Goal: Task Accomplishment & Management: Use online tool/utility

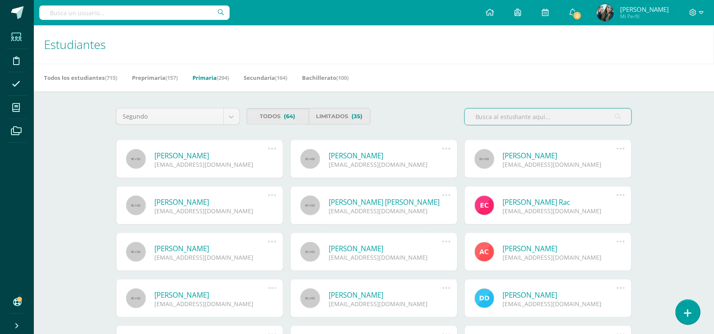
click at [571, 253] on icon at bounding box center [688, 314] width 8 height 10
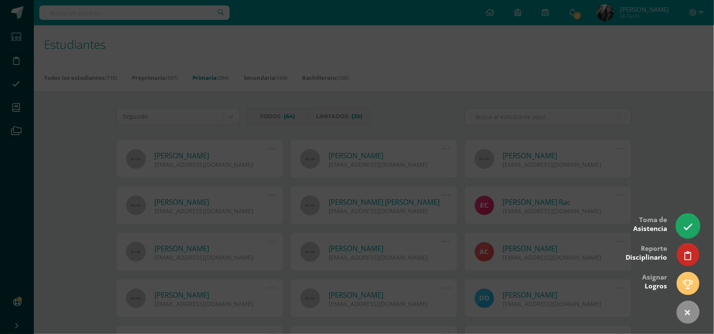
click at [571, 227] on link at bounding box center [687, 226] width 24 height 25
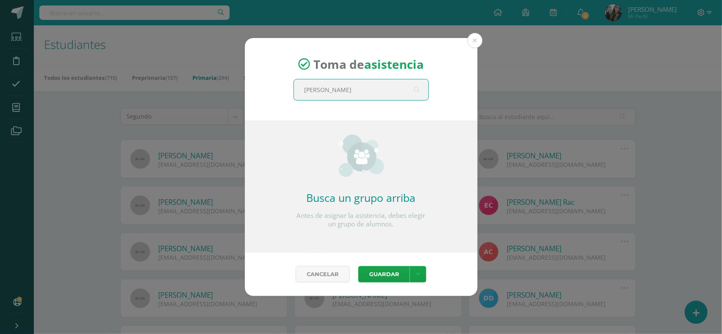
type input "[PERSON_NAME]"
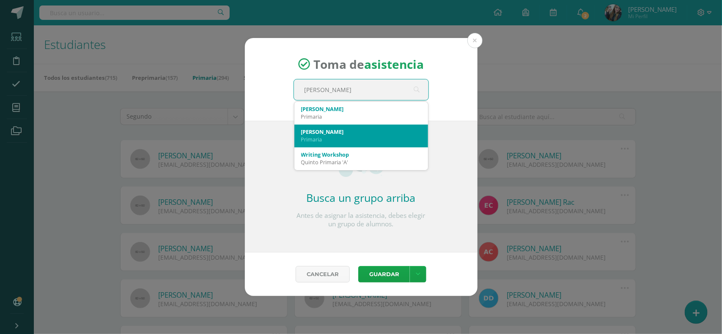
click at [344, 138] on div "Primaria" at bounding box center [361, 140] width 120 height 8
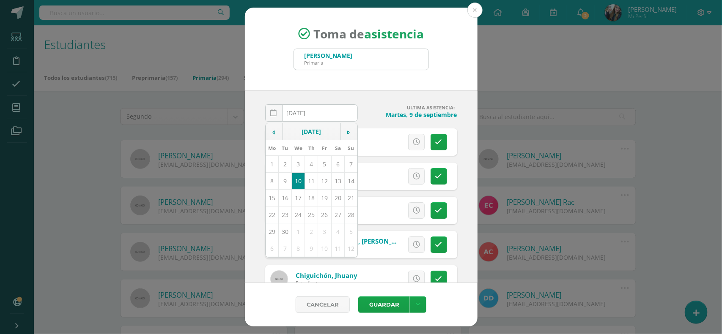
click at [404, 82] on div "Toma de asistencia Quinto B Primaria Quinto B" at bounding box center [361, 49] width 232 height 83
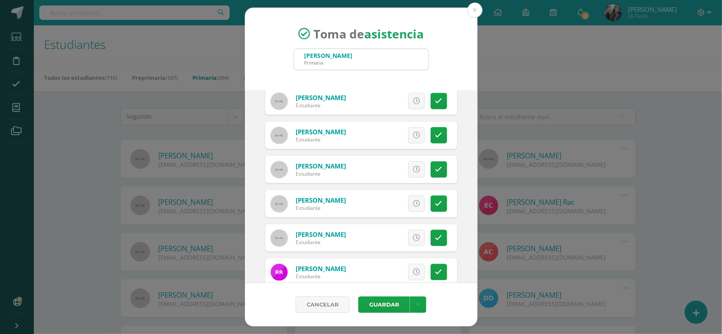
scroll to position [386, 0]
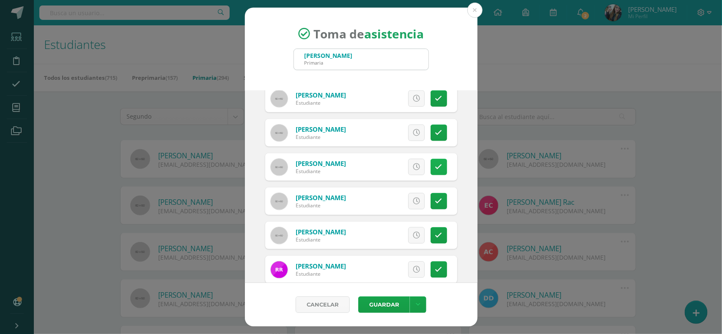
click at [435, 166] on icon at bounding box center [438, 167] width 7 height 7
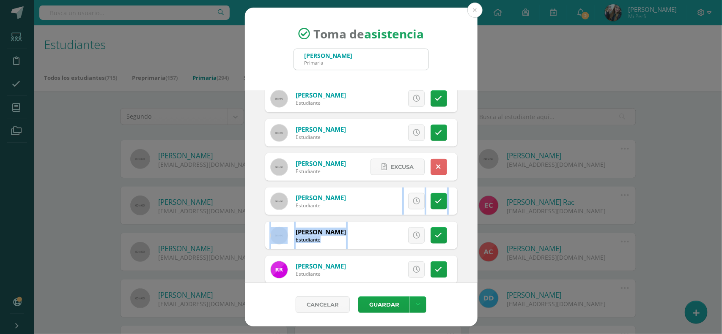
drag, startPoint x: 479, startPoint y: 194, endPoint x: 485, endPoint y: 218, distance: 25.3
click at [485, 218] on div "Toma de asistencia Quinto B Primaria Quinto B [DATE] September, 2025 Mo Tu We T…" at bounding box center [360, 168] width 715 height 320
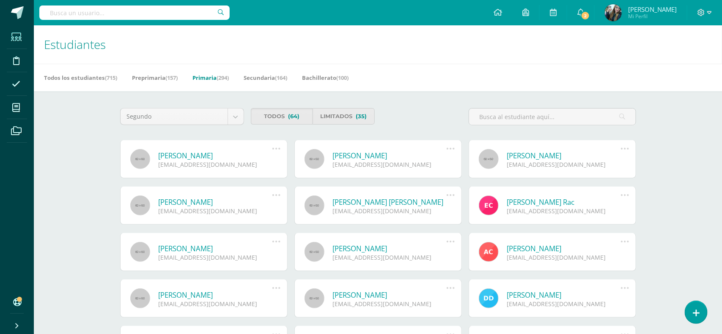
scroll to position [3, 0]
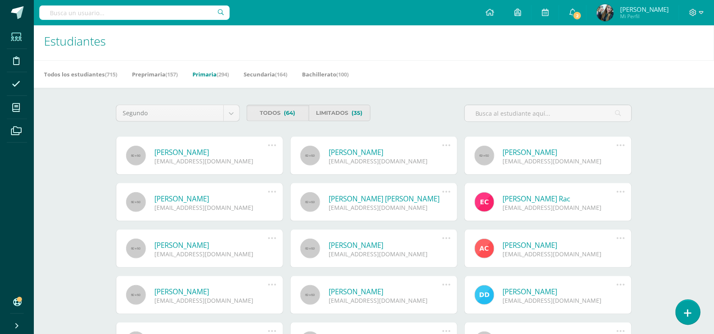
click at [571, 253] on link at bounding box center [687, 312] width 24 height 25
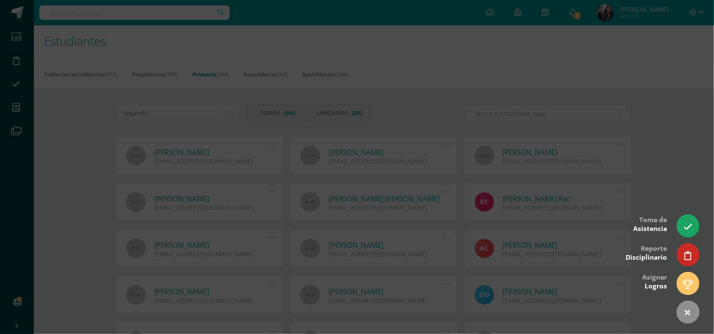
click at [571, 215] on div at bounding box center [357, 167] width 714 height 334
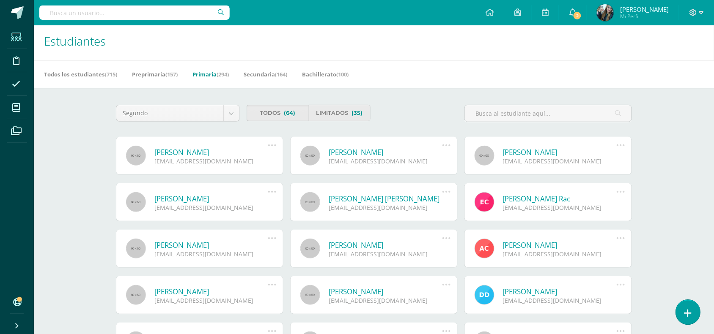
click at [571, 253] on link at bounding box center [687, 312] width 24 height 25
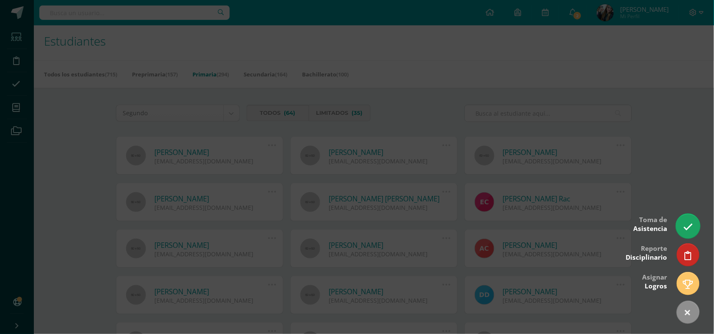
click at [571, 225] on icon at bounding box center [688, 227] width 10 height 10
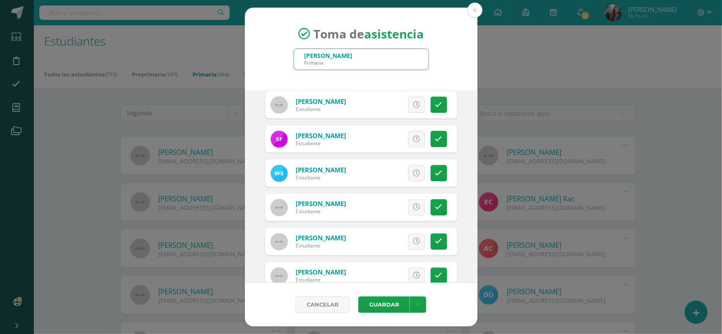
scroll to position [622, 0]
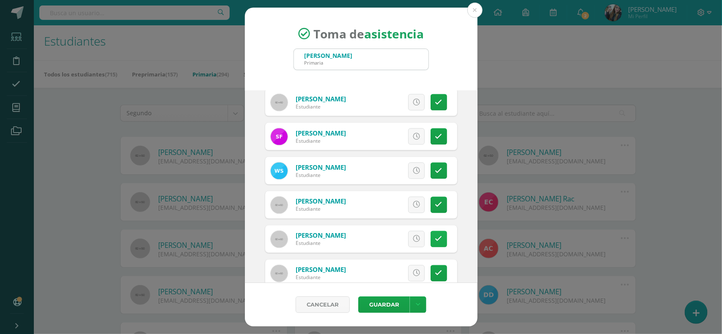
click at [430, 239] on link at bounding box center [438, 239] width 16 height 16
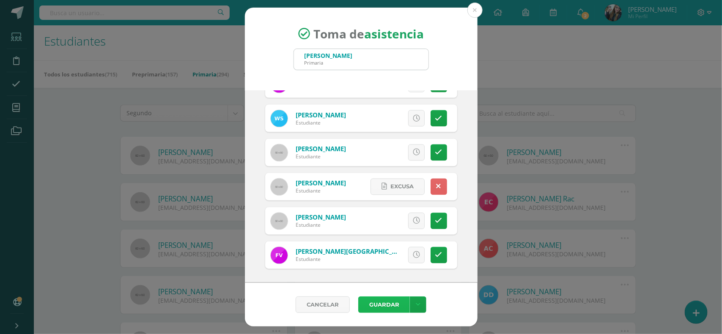
click at [389, 253] on button "Guardar" at bounding box center [384, 305] width 52 height 16
